Goal: Task Accomplishment & Management: Manage account settings

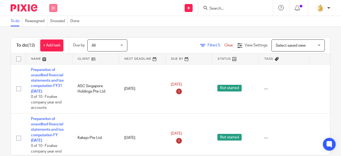
drag, startPoint x: 0, startPoint y: 0, endPoint x: 50, endPoint y: 11, distance: 51.3
click at [50, 11] on button at bounding box center [53, 8] width 8 height 8
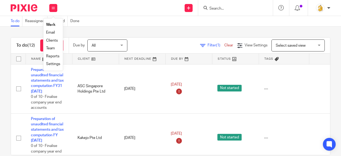
click at [52, 64] on link "Settings" at bounding box center [53, 64] width 14 height 4
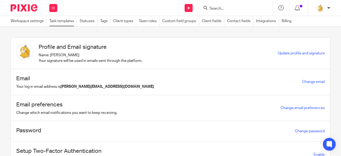
click at [68, 23] on link "Task templates" at bounding box center [63, 21] width 28 height 10
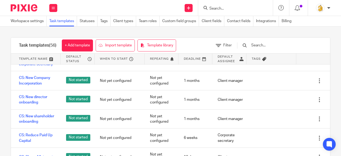
scroll to position [400, 0]
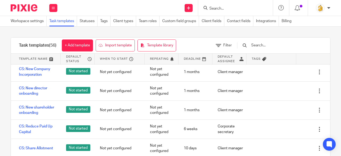
click at [231, 9] on input "Search" at bounding box center [233, 8] width 48 height 5
type input "payroll"
click at [269, 44] on input "text" at bounding box center [282, 45] width 62 height 6
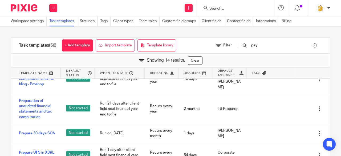
scroll to position [0, 0]
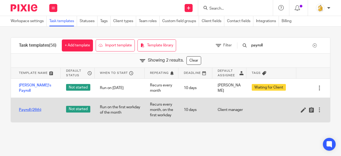
type input "payroll"
click at [28, 110] on link "Payroll (26th)" at bounding box center [30, 109] width 22 height 5
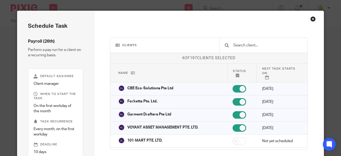
scroll to position [37, 0]
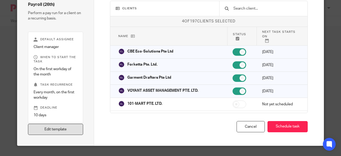
click at [77, 130] on link "Edit template" at bounding box center [55, 129] width 55 height 11
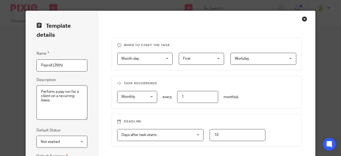
scroll to position [104, 0]
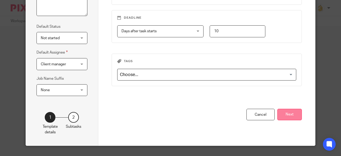
click at [281, 113] on button "Next" at bounding box center [290, 114] width 25 height 11
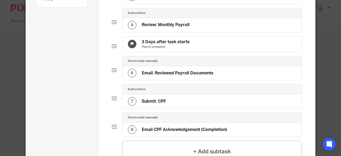
scroll to position [27, 0]
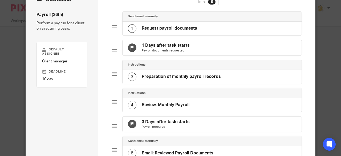
click at [175, 26] on h4 "Request payroll documents" at bounding box center [169, 29] width 55 height 6
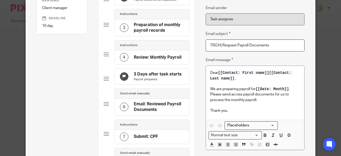
scroll to position [0, 0]
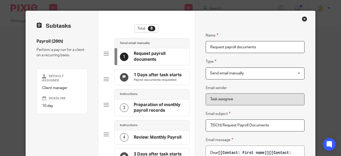
click at [305, 17] on div "Close this dialog window" at bounding box center [304, 18] width 5 height 5
click at [303, 18] on div "Close this dialog window" at bounding box center [304, 18] width 5 height 5
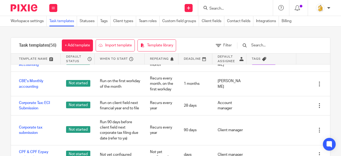
scroll to position [107, 0]
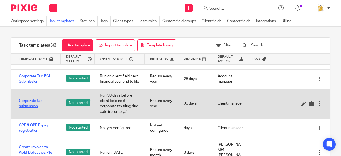
click at [30, 102] on link "Corporate tax submission" at bounding box center [37, 103] width 37 height 11
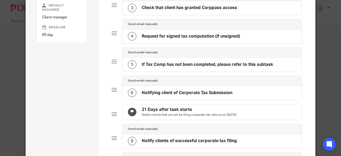
scroll to position [27, 0]
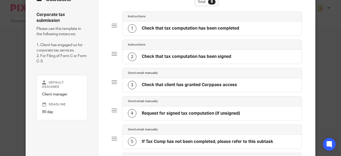
click at [212, 31] on h4 "Check that tax computation has been completed" at bounding box center [191, 29] width 98 height 6
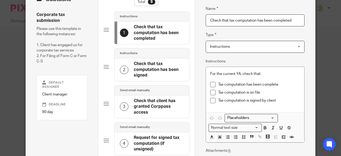
click at [153, 65] on h4 "Check that tax computation has been signed" at bounding box center [159, 69] width 50 height 17
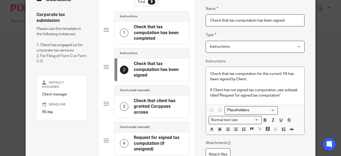
click at [160, 102] on h4 "Check that client has granted Corppass access" at bounding box center [159, 106] width 50 height 17
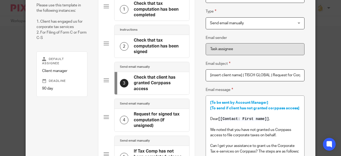
scroll to position [80, 0]
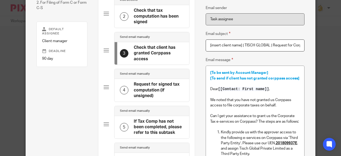
click at [151, 89] on h4 "Request for signed tax computation (if unsigned)" at bounding box center [159, 90] width 50 height 17
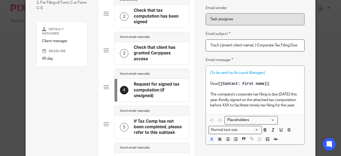
scroll to position [160, 0]
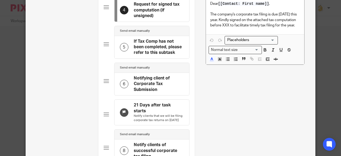
click at [144, 47] on h4 "If Tax Comp has not been completed, please refer to this subtask" at bounding box center [159, 47] width 50 height 17
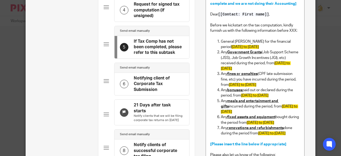
click at [149, 79] on h4 "Notifying client of Corporate Tax Submission" at bounding box center [159, 83] width 50 height 17
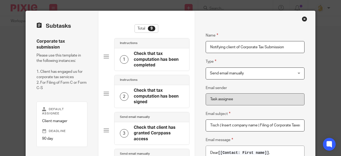
scroll to position [80, 0]
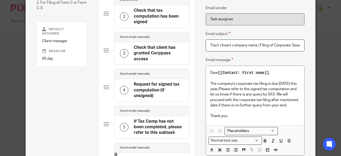
click at [215, 100] on p "The company's corporate tax filing is due 30 November this year. . Please refer…" at bounding box center [255, 94] width 90 height 27
drag, startPoint x: 215, startPoint y: 101, endPoint x: 238, endPoint y: 100, distance: 22.7
click at [215, 101] on p "The company's corporate tax filing is due 30 November this year. . Please refer…" at bounding box center [255, 94] width 90 height 27
drag, startPoint x: 215, startPoint y: 98, endPoint x: 225, endPoint y: 98, distance: 9.9
click at [215, 98] on p "The company's corporate tax filing is due 30 November this year. . Please refer…" at bounding box center [255, 94] width 90 height 27
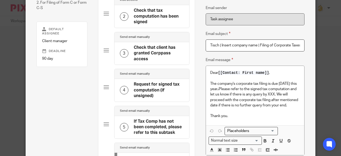
click at [237, 107] on p "The company's corporate tax filing is due 30 November this year. . Please refer…" at bounding box center [255, 94] width 90 height 27
click at [218, 108] on p "The company's corporate tax filing is due 30 November this year. . Please refer…" at bounding box center [255, 94] width 90 height 27
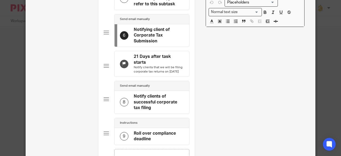
scroll to position [213, 0]
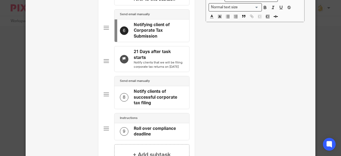
click at [151, 97] on h4 "Notify clients of successful corporate tax filing" at bounding box center [159, 97] width 50 height 17
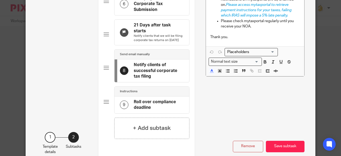
scroll to position [107, 0]
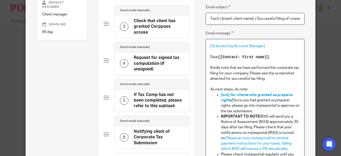
click at [267, 80] on p "Kindly note that we have performed the corporate tax filing for your company. P…" at bounding box center [255, 73] width 90 height 16
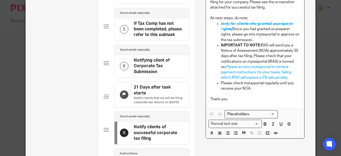
scroll to position [240, 0]
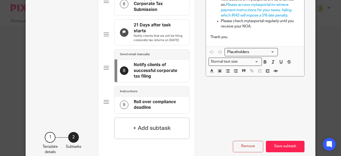
click at [134, 104] on h4 "Roll over compliance deadline" at bounding box center [159, 104] width 50 height 11
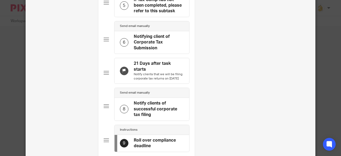
scroll to position [213, 0]
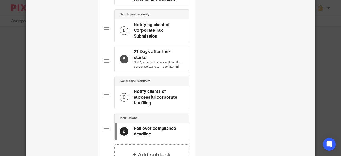
click at [214, 113] on div "Remove Save subtask" at bounding box center [255, 122] width 99 height 114
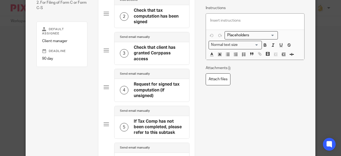
scroll to position [0, 0]
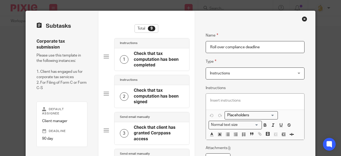
drag, startPoint x: 302, startPoint y: 19, endPoint x: 292, endPoint y: 29, distance: 14.4
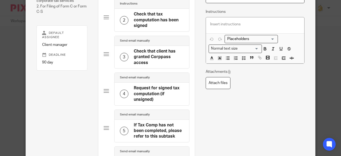
scroll to position [107, 0]
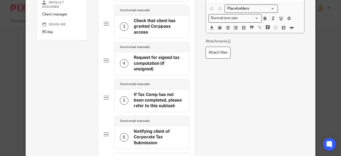
click at [152, 101] on h4 "If Tax Comp has not been completed, please refer to this subtask" at bounding box center [159, 100] width 50 height 17
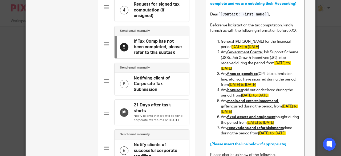
scroll to position [133, 0]
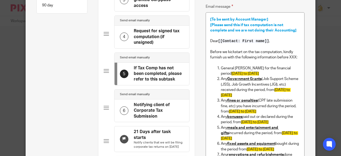
click at [150, 104] on h4 "Notifying client of Corporate Tax Submission" at bounding box center [159, 110] width 50 height 17
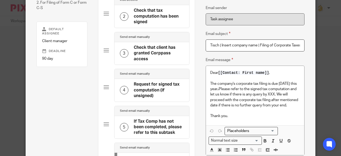
scroll to position [107, 0]
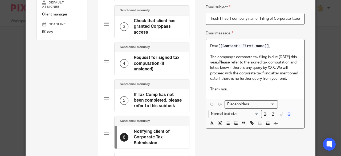
drag, startPoint x: 229, startPoint y: 83, endPoint x: 206, endPoint y: 55, distance: 36.1
click at [206, 55] on div "Dear [[Contact: First name]] , The company's corporate tax filing is due 30 Nov…" at bounding box center [255, 68] width 99 height 59
click at [230, 81] on p "The company's corporate tax filing is due 30 November this year. . Please refer…" at bounding box center [255, 67] width 90 height 27
drag, startPoint x: 227, startPoint y: 84, endPoint x: 209, endPoint y: 55, distance: 34.2
click at [210, 55] on p "The company's corporate tax filing is due 30 November this year. . Please refer…" at bounding box center [255, 67] width 90 height 27
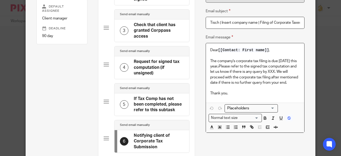
scroll to position [160, 0]
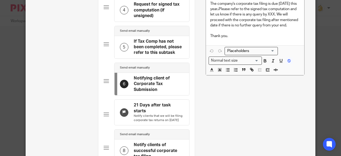
click at [207, 112] on div "Name Notifying client of Corporate Tax Submission Type Send email manually Send…" at bounding box center [255, 10] width 99 height 292
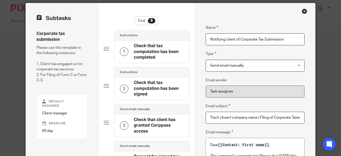
scroll to position [0, 0]
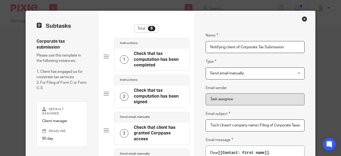
click at [302, 19] on div "Close this dialog window" at bounding box center [304, 18] width 5 height 5
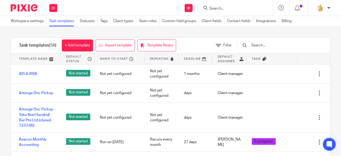
click at [264, 45] on input "text" at bounding box center [282, 45] width 62 height 6
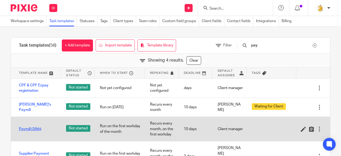
type input "pay"
click at [34, 127] on link "Payroll (26th)" at bounding box center [30, 128] width 22 height 5
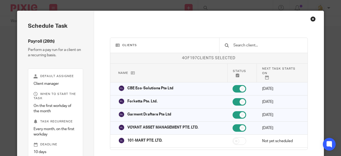
scroll to position [37, 0]
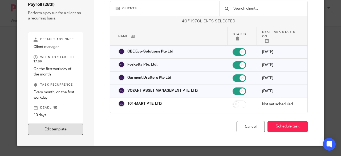
click at [53, 130] on link "Edit template" at bounding box center [55, 129] width 55 height 11
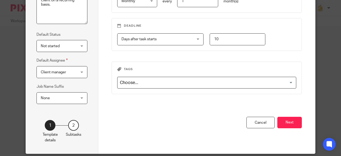
scroll to position [104, 0]
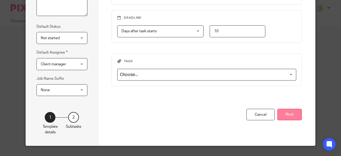
click at [286, 114] on button "Next" at bounding box center [290, 114] width 25 height 11
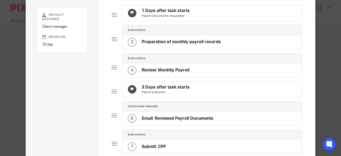
scroll to position [0, 0]
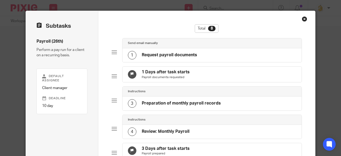
click at [180, 58] on div "1 Request payroll documents" at bounding box center [162, 55] width 69 height 9
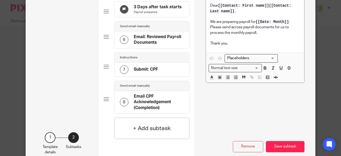
scroll to position [174, 0]
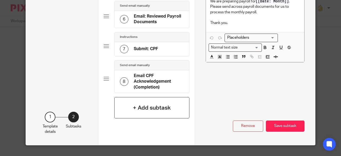
click at [137, 107] on h4 "+ Add subtask" at bounding box center [152, 108] width 38 height 8
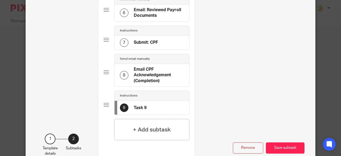
scroll to position [0, 0]
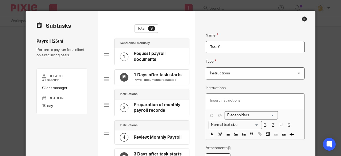
drag, startPoint x: 220, startPoint y: 48, endPoint x: 191, endPoint y: 47, distance: 29.3
click at [231, 48] on input "Only for new onboarding client" at bounding box center [255, 47] width 99 height 12
type input "Only for new payroll onboarding client"
click at [230, 73] on span "Instructions" at bounding box center [248, 73] width 76 height 11
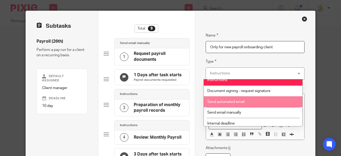
scroll to position [7, 0]
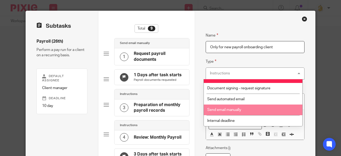
click at [237, 109] on span "Send email manually" at bounding box center [224, 110] width 34 height 4
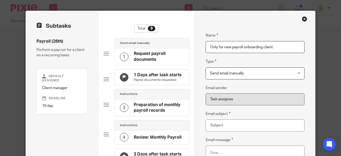
scroll to position [27, 0]
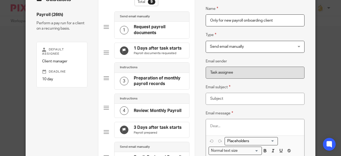
click at [157, 31] on h4 "Request payroll documents" at bounding box center [159, 29] width 50 height 11
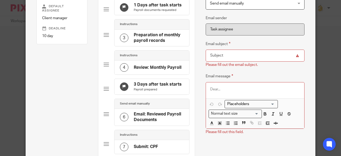
scroll to position [45, 0]
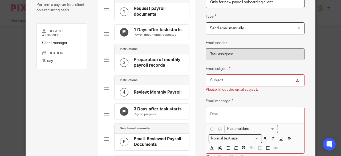
click at [145, 11] on h4 "Request payroll documents" at bounding box center [159, 11] width 50 height 11
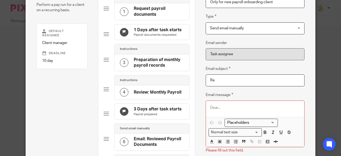
type input "R"
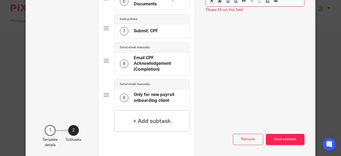
scroll to position [205, 0]
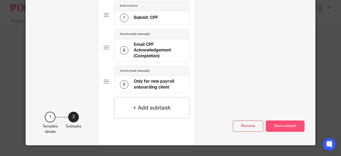
type input "Tisch | Request payroll documents"
click at [289, 125] on button "Save subtask" at bounding box center [285, 126] width 39 height 11
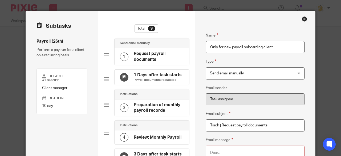
scroll to position [80, 0]
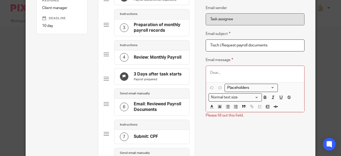
click at [233, 72] on p at bounding box center [255, 72] width 90 height 5
click at [239, 86] on input "Search for option" at bounding box center [250, 88] width 49 height 6
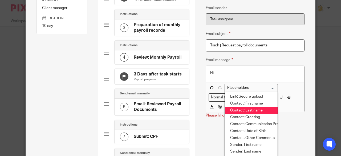
scroll to position [27, 0]
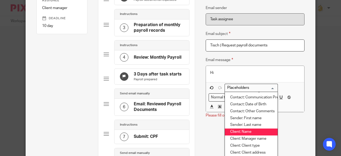
click at [250, 129] on li "Client: Name" at bounding box center [251, 132] width 53 height 7
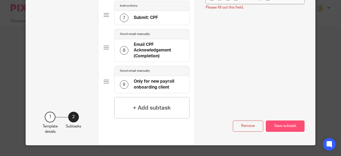
click at [280, 121] on button "Save subtask" at bounding box center [285, 126] width 39 height 11
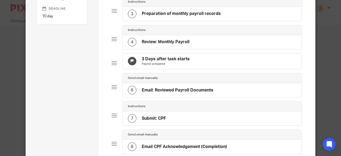
scroll to position [170, 0]
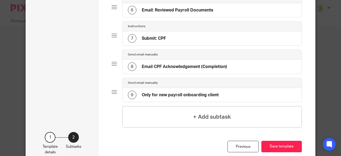
click at [189, 98] on h4 "Only for new payroll onboarding client" at bounding box center [180, 95] width 77 height 6
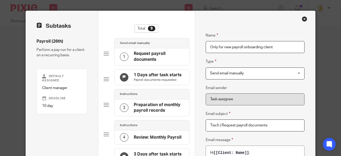
click at [149, 57] on h4 "Request payroll documents" at bounding box center [159, 56] width 50 height 11
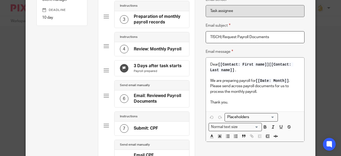
scroll to position [80, 0]
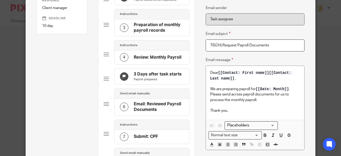
click at [219, 45] on input "TISCH| Request Payroll Documents" at bounding box center [255, 45] width 99 height 12
click at [219, 45] on input "TISCH | Request Payroll Documents" at bounding box center [255, 45] width 99 height 12
type input "Tisch | Request Payroll Documents"
drag, startPoint x: 209, startPoint y: 89, endPoint x: 263, endPoint y: 102, distance: 56.1
click at [263, 102] on p "We are preparing payroll for [[Date: Month]] . Please send across payroll docum…" at bounding box center [255, 94] width 90 height 16
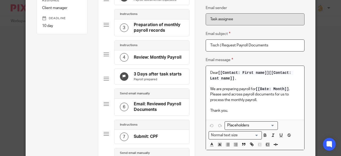
copy p "We are preparing payroll for [[Date: Month]] . Please send across payroll docum…"
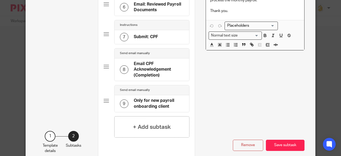
scroll to position [205, 0]
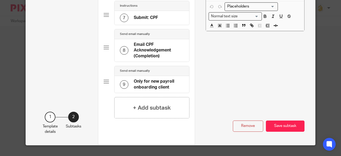
click at [148, 87] on h4 "Only for new payroll onboarding client" at bounding box center [159, 84] width 50 height 11
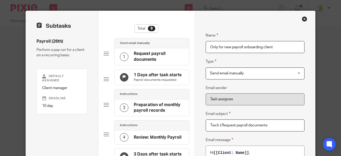
click at [208, 47] on input "Only for new payroll onboarding client" at bounding box center [255, 47] width 99 height 12
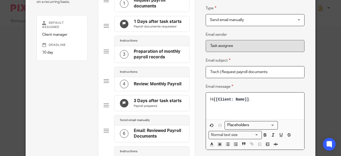
click at [243, 108] on p at bounding box center [255, 110] width 90 height 5
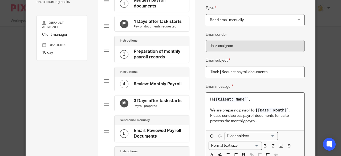
scroll to position [0, 0]
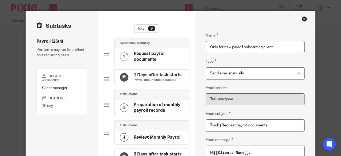
click at [207, 46] on input "Only for new payroll onboarding client" at bounding box center [255, 47] width 99 height 12
click at [290, 47] on input "Request payroll documents (Only for new payroll onboarding client" at bounding box center [255, 47] width 99 height 12
click at [298, 47] on input "Request payroll documents (for new onboarding client" at bounding box center [255, 47] width 99 height 12
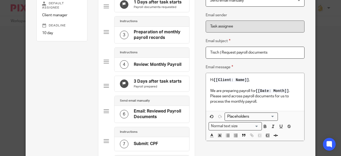
scroll to position [80, 0]
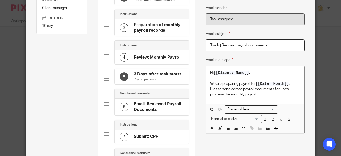
type input "Request payroll documents (for new onboarding client)"
click at [255, 93] on p "We are preparing payroll for [[Date: Month]] . Please send across payroll docum…" at bounding box center [255, 89] width 90 height 16
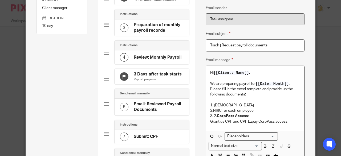
click at [224, 120] on p "Grant us CPF and CPF Ezpay CorpPass access" at bounding box center [255, 121] width 90 height 5
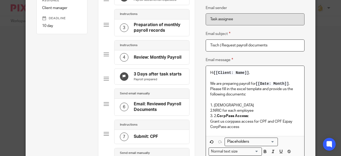
click at [248, 118] on p "3. 2. CorpPass Access:" at bounding box center [255, 115] width 90 height 5
click at [210, 121] on p "Grant us corppass access for CPF and CPF Ezpay CorpPass access" at bounding box center [255, 124] width 90 height 11
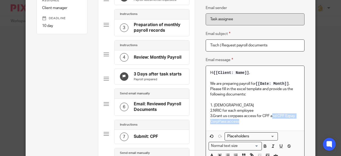
drag, startPoint x: 270, startPoint y: 114, endPoint x: 275, endPoint y: 120, distance: 7.8
click at [275, 120] on p "3.Grant us corppass access for CPF and CPF Ezpay CorpPass access" at bounding box center [255, 118] width 90 height 11
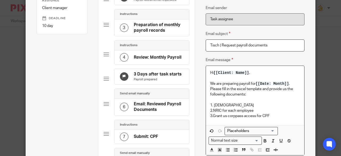
click at [261, 89] on p "We are preparing payroll for [[Date: Month]] . Please fill in the excel templat…" at bounding box center [255, 89] width 90 height 16
click at [213, 93] on p "We are preparing payroll for [[Date: Month]] . Please fill in the excel templat…" at bounding box center [255, 89] width 90 height 16
click at [271, 116] on p "3.Grant us corppass access for CPF" at bounding box center [255, 115] width 90 height 5
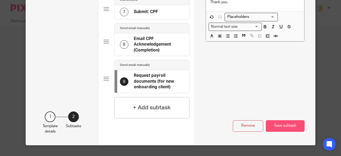
click at [280, 126] on button "Save subtask" at bounding box center [285, 125] width 39 height 11
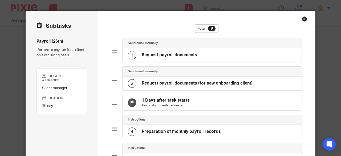
click at [219, 83] on h4 "Request payroll documents (for new onboarding client)" at bounding box center [197, 84] width 111 height 6
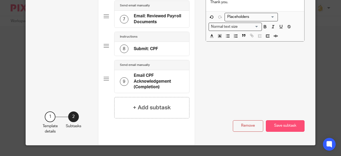
click at [284, 129] on button "Save subtask" at bounding box center [285, 125] width 39 height 11
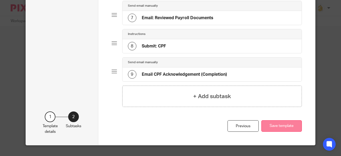
click at [283, 126] on button "Save template" at bounding box center [282, 125] width 41 height 11
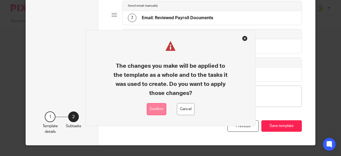
click at [163, 111] on button "Confirm" at bounding box center [156, 109] width 19 height 12
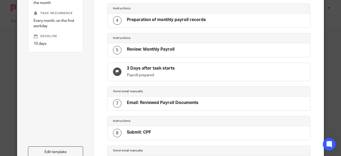
scroll to position [133, 0]
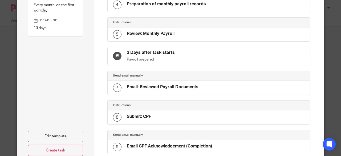
click at [175, 87] on h4 "Email: Reviewed Payroll Documents" at bounding box center [163, 87] width 72 height 6
click at [116, 85] on div "7" at bounding box center [117, 87] width 9 height 9
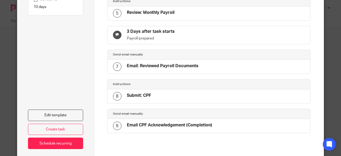
scroll to position [166, 0]
